Goal: Task Accomplishment & Management: Use online tool/utility

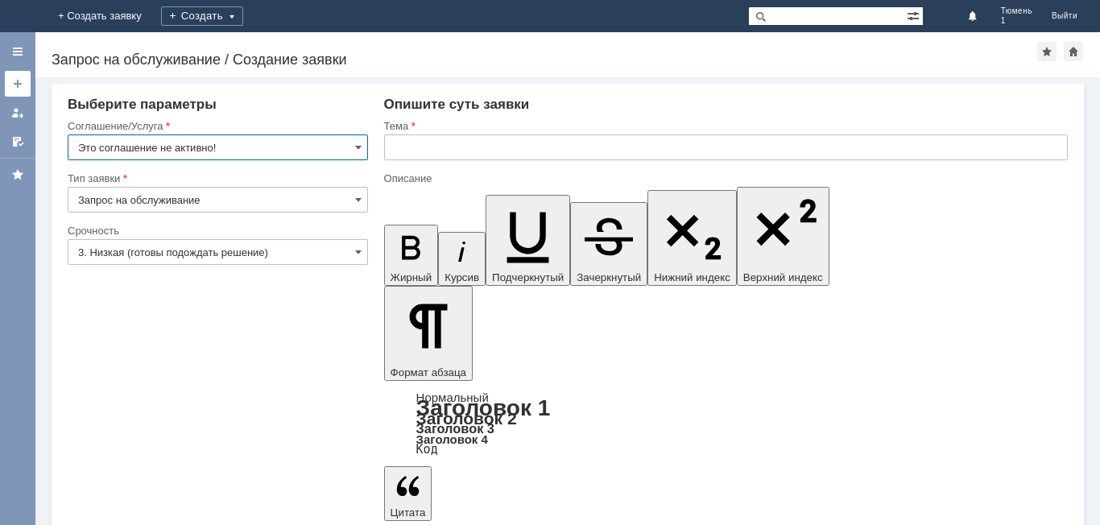
click at [25, 85] on link at bounding box center [18, 84] width 26 height 26
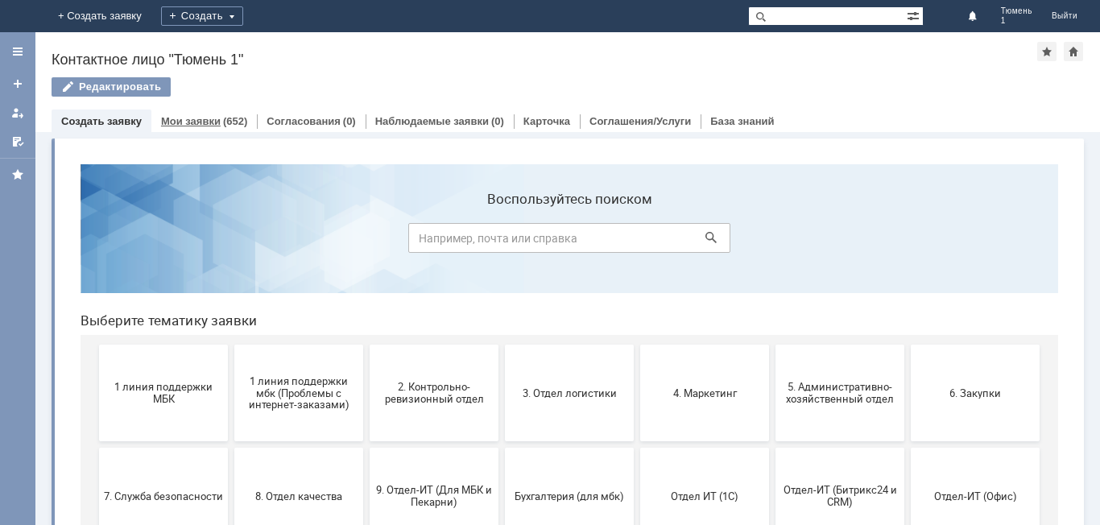
click at [226, 124] on div "(652)" at bounding box center [235, 121] width 24 height 12
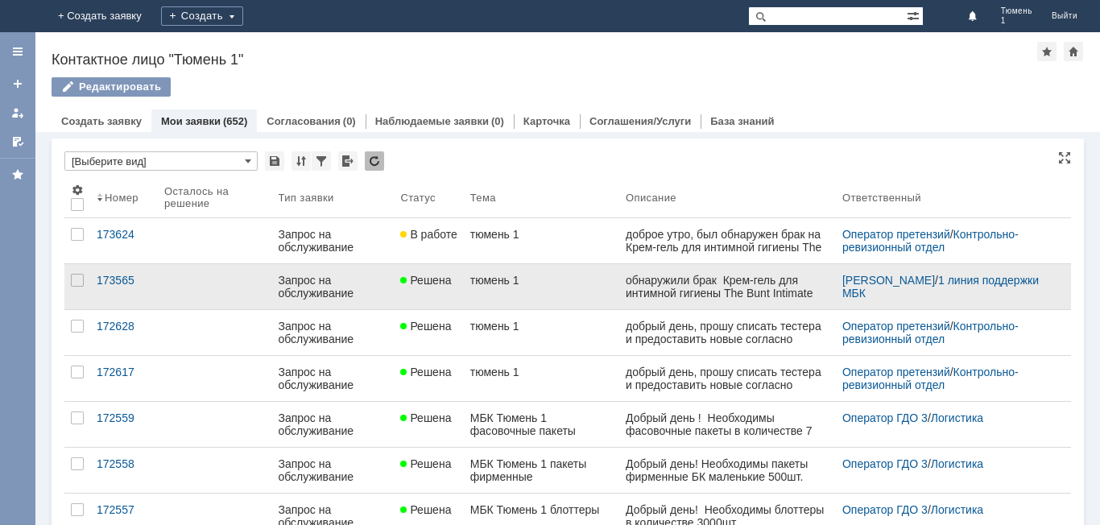
click at [589, 289] on link "тюмень 1" at bounding box center [541, 286] width 155 height 45
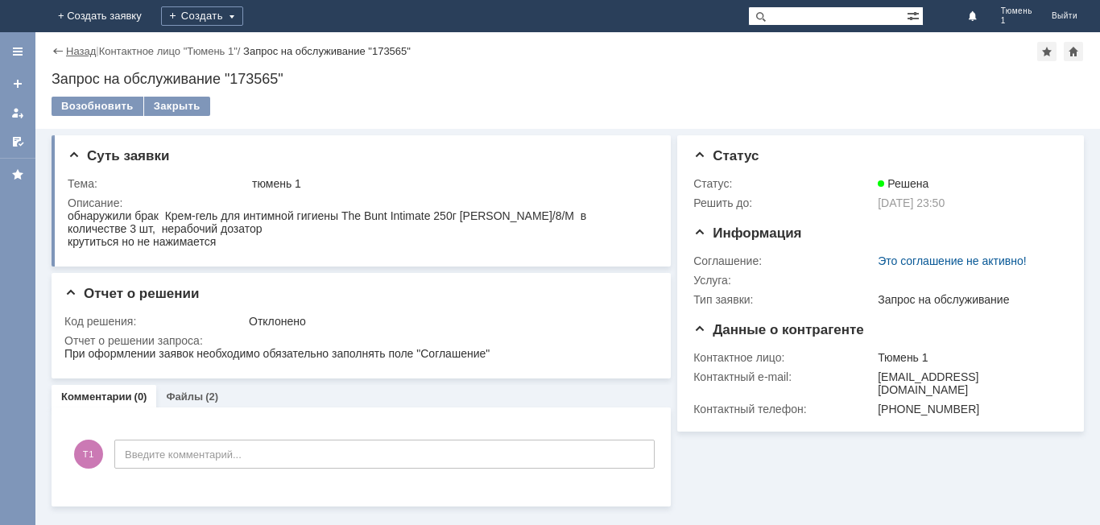
click at [67, 51] on link "Назад" at bounding box center [81, 51] width 30 height 12
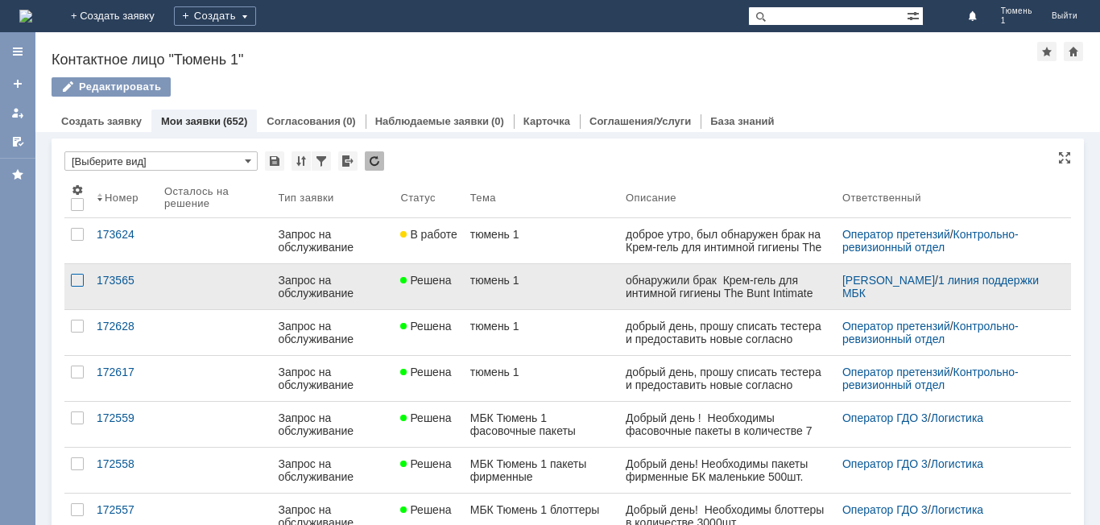
click at [81, 282] on div at bounding box center [77, 280] width 13 height 13
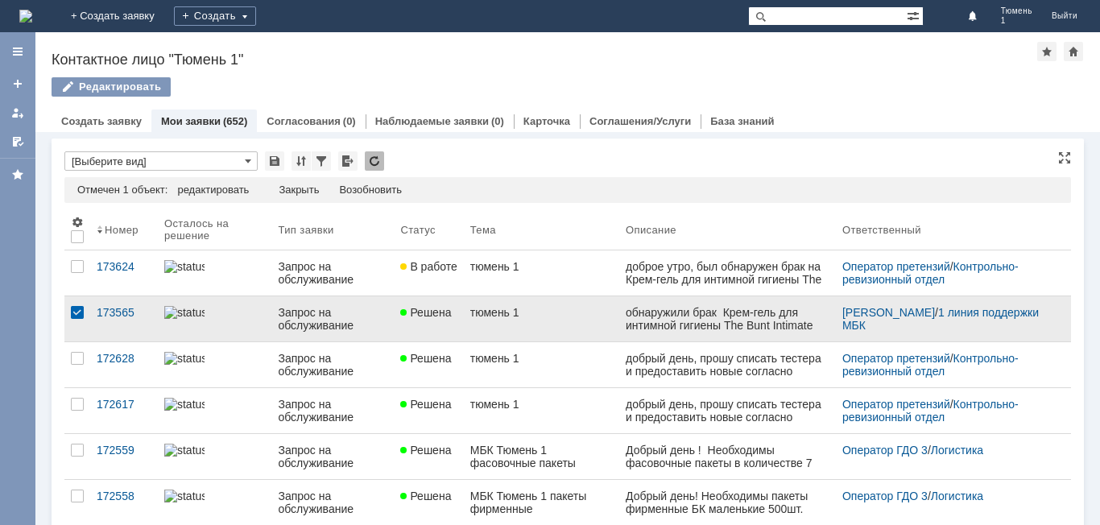
click at [233, 319] on div at bounding box center [214, 312] width 101 height 13
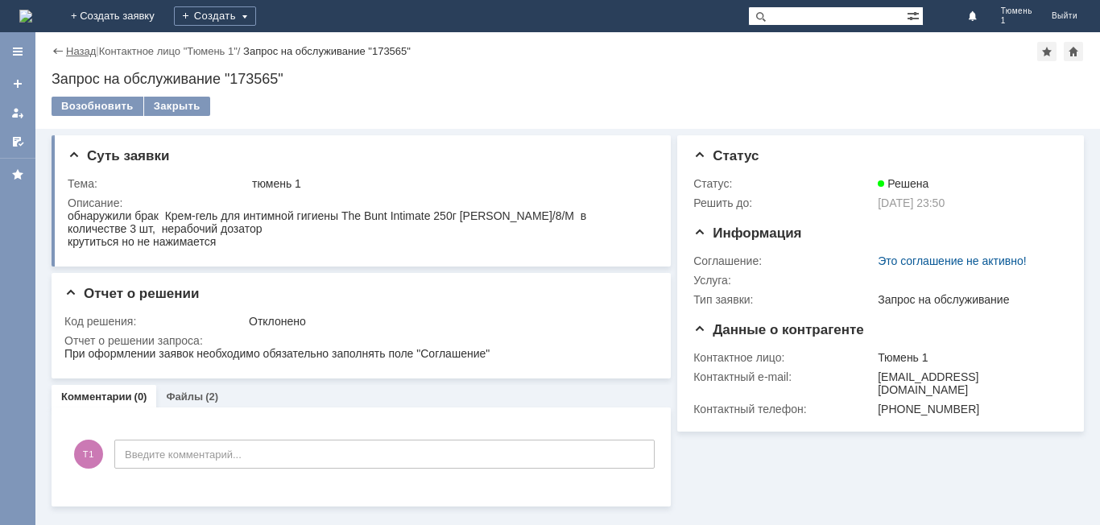
click at [70, 56] on link "Назад" at bounding box center [81, 51] width 30 height 12
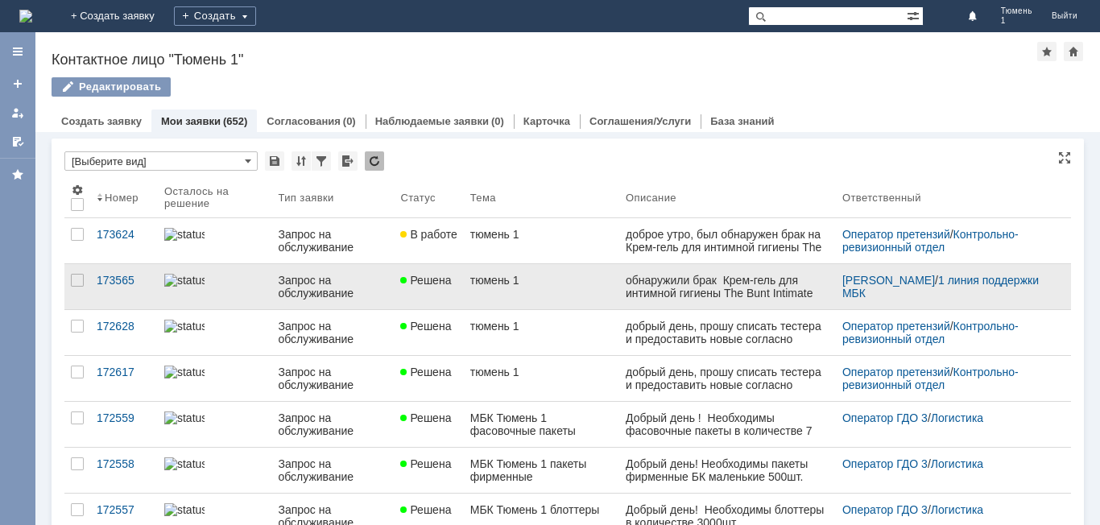
click at [227, 281] on div at bounding box center [214, 280] width 101 height 13
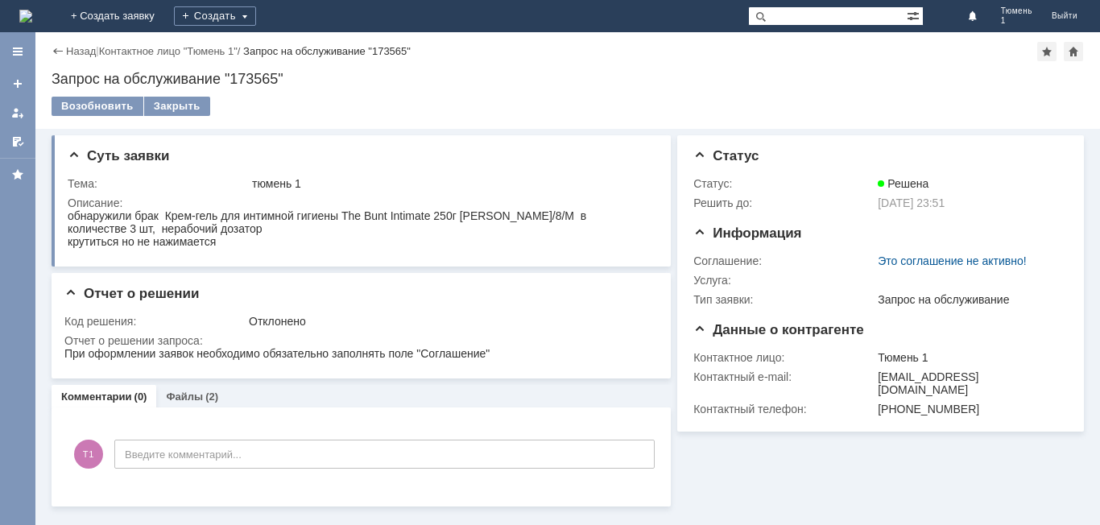
click at [58, 43] on div "Назад | Контактное лицо "Тюмень 1" / Запрос на обслуживание "173565"" at bounding box center [568, 51] width 1032 height 19
click at [69, 49] on link "Назад" at bounding box center [81, 51] width 30 height 12
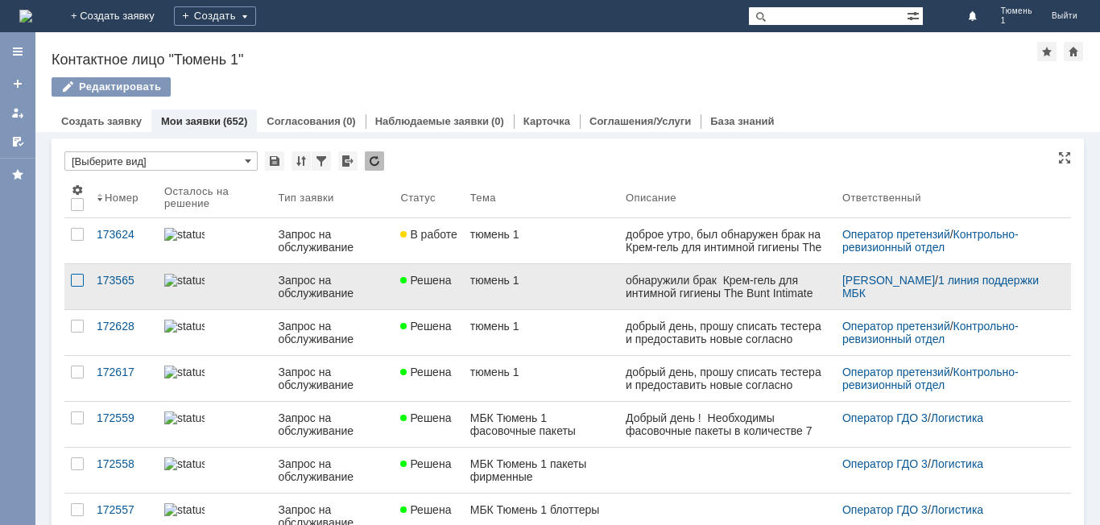
click at [71, 277] on div at bounding box center [77, 280] width 13 height 13
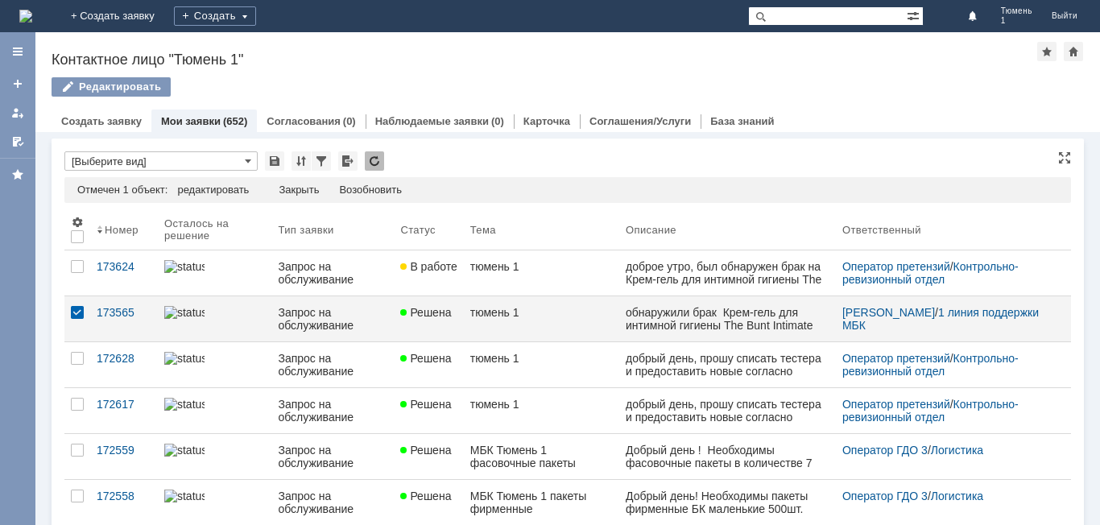
click at [561, 167] on div "* [Выберите вид]" at bounding box center [567, 161] width 1007 height 21
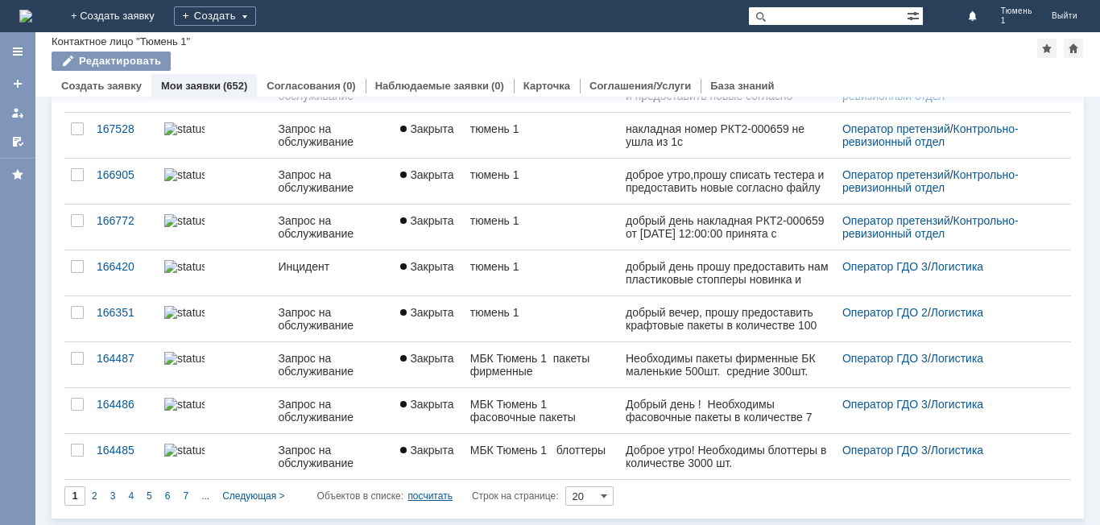
click at [437, 498] on div "посчитать" at bounding box center [429, 495] width 45 height 19
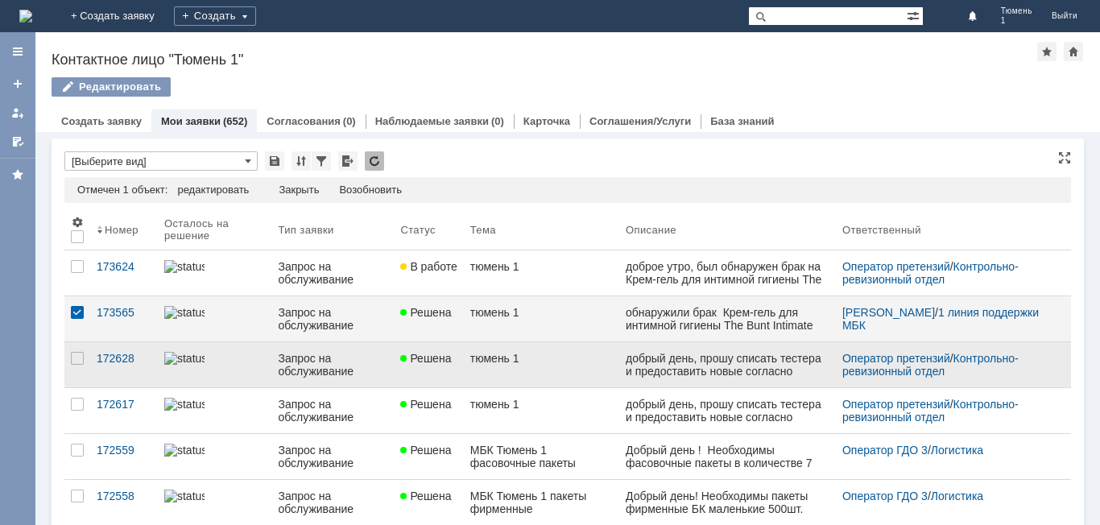
click at [76, 312] on div at bounding box center [77, 312] width 13 height 13
